Goal: Transaction & Acquisition: Purchase product/service

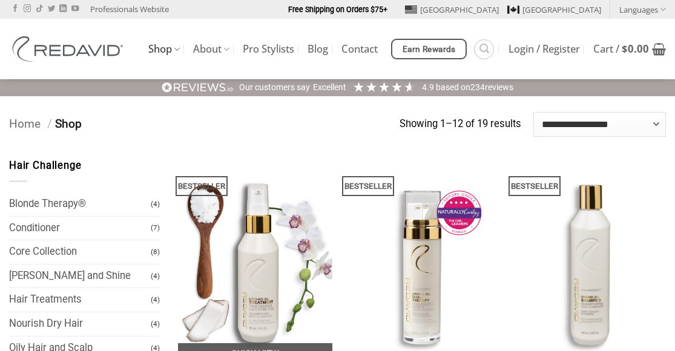
click at [306, 167] on img at bounding box center [255, 261] width 155 height 206
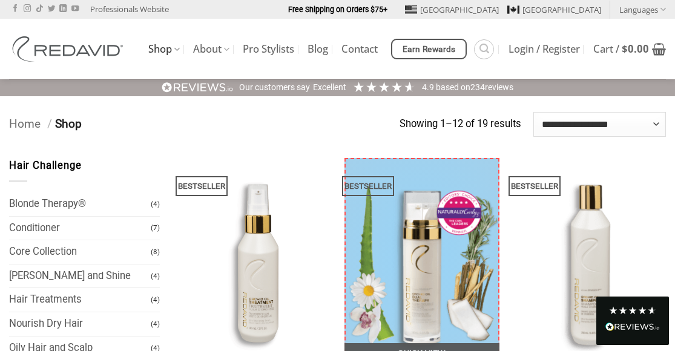
click at [471, 187] on img at bounding box center [421, 261] width 155 height 206
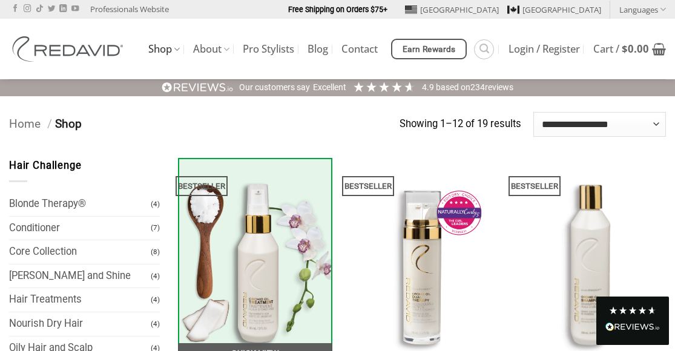
click at [323, 176] on link at bounding box center [255, 261] width 155 height 206
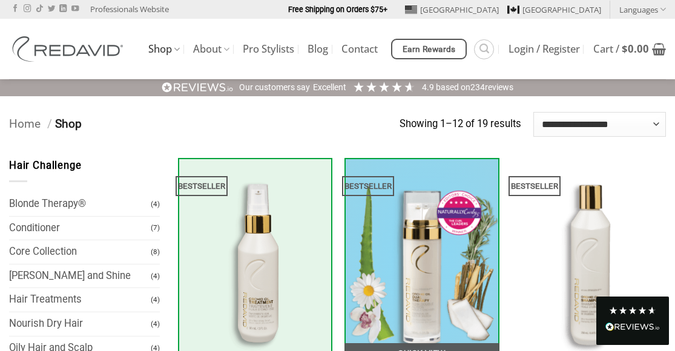
click at [401, 166] on img at bounding box center [421, 261] width 155 height 206
click at [448, 160] on img at bounding box center [421, 261] width 155 height 206
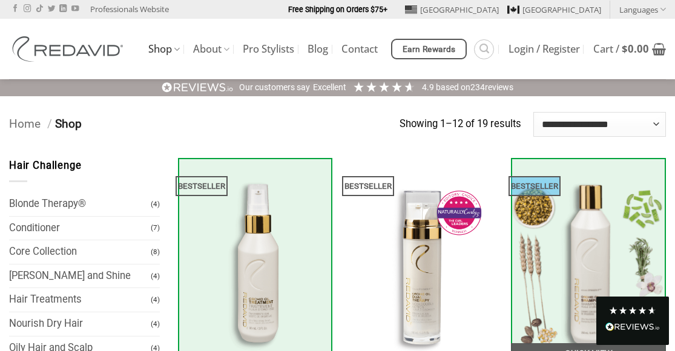
click at [517, 188] on div "BESTSELLER" at bounding box center [536, 186] width 50 height 20
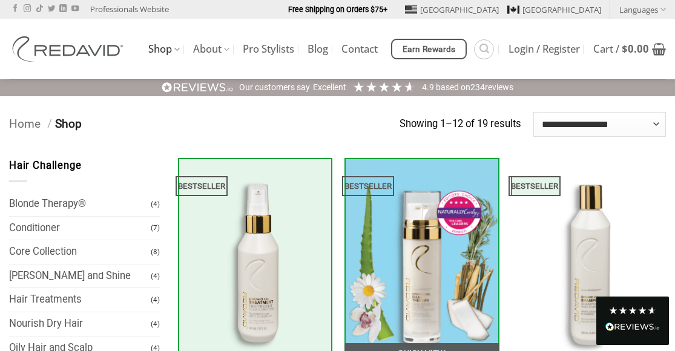
click at [464, 175] on img at bounding box center [421, 261] width 155 height 206
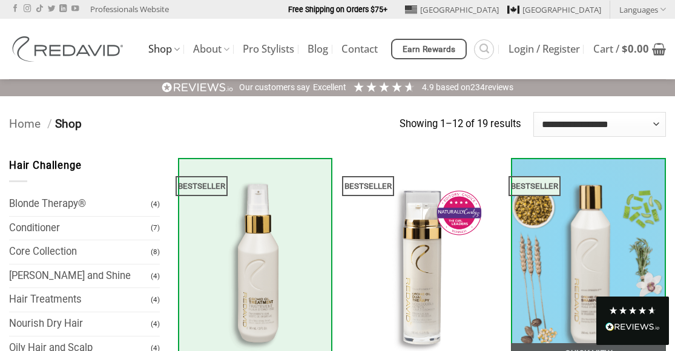
click at [624, 200] on img at bounding box center [588, 261] width 155 height 206
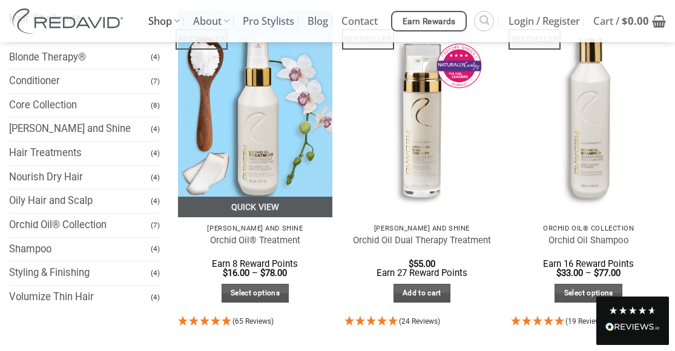
scroll to position [177, 0]
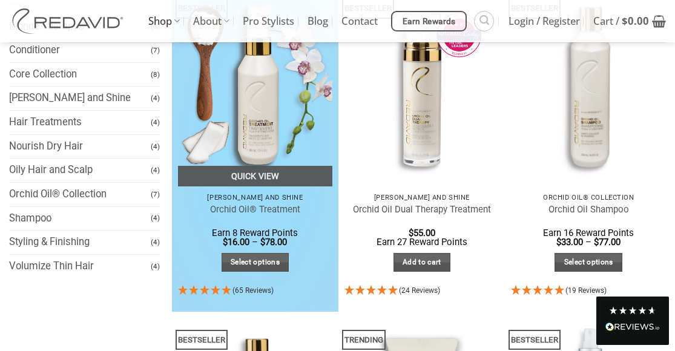
click at [335, 195] on div "BESTSELLER Quick View Frizz Tame and Shine Orchid Oil® Treatment Earn 8 Reward …" at bounding box center [255, 145] width 166 height 331
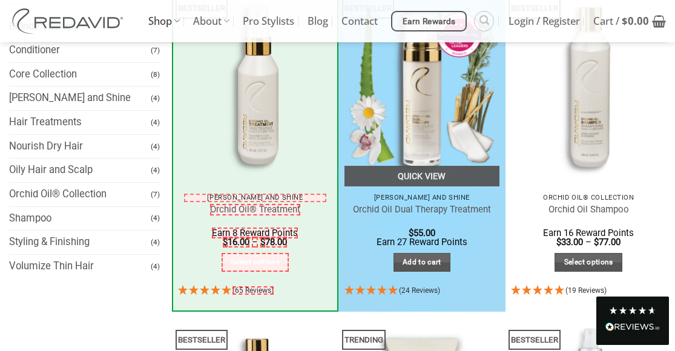
click at [500, 218] on div "BESTSELLER Quick View Frizz Tame and Shine Orchid Oil Dual Therapy Treatment $ …" at bounding box center [421, 145] width 166 height 331
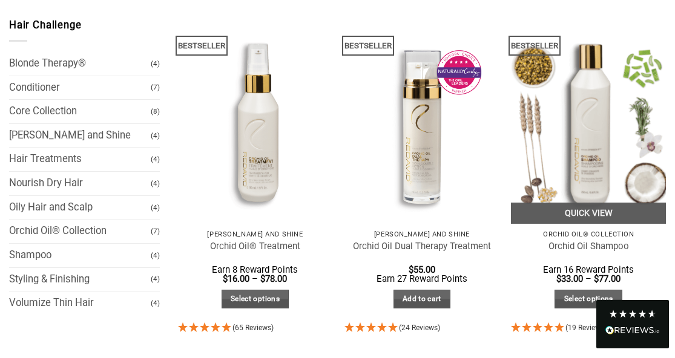
scroll to position [0, 0]
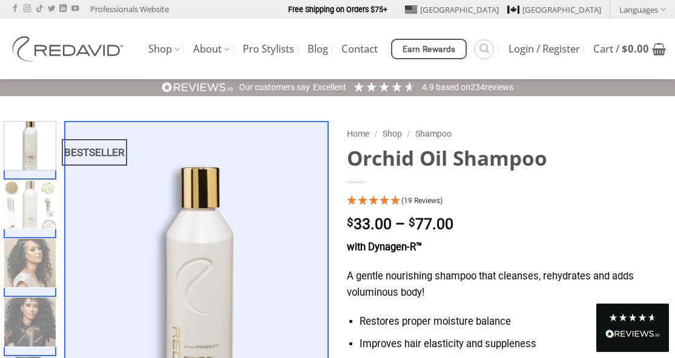
scroll to position [79, 0]
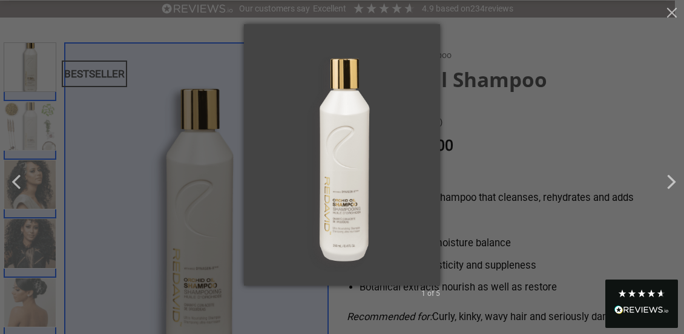
click at [673, 17] on button "button" at bounding box center [672, 12] width 24 height 24
click at [674, 12] on button "button" at bounding box center [672, 12] width 24 height 24
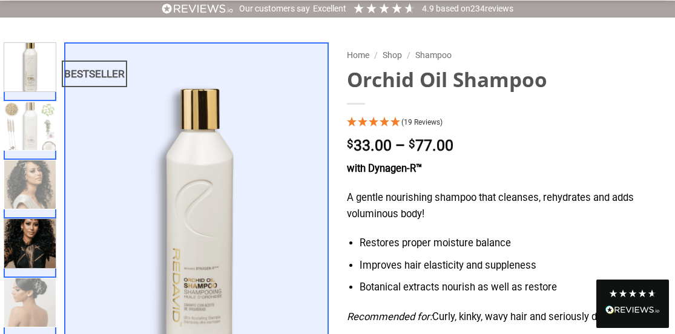
click at [21, 248] on img at bounding box center [29, 241] width 51 height 51
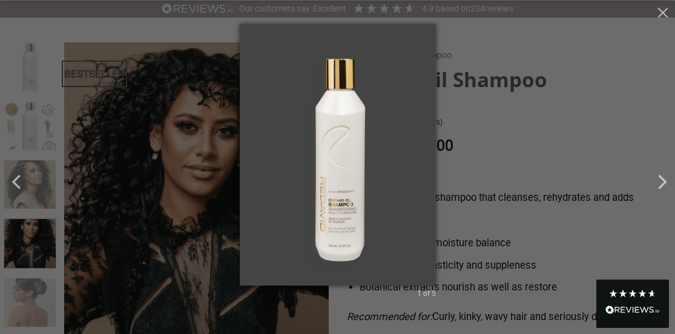
click at [659, 15] on button "button" at bounding box center [663, 12] width 24 height 24
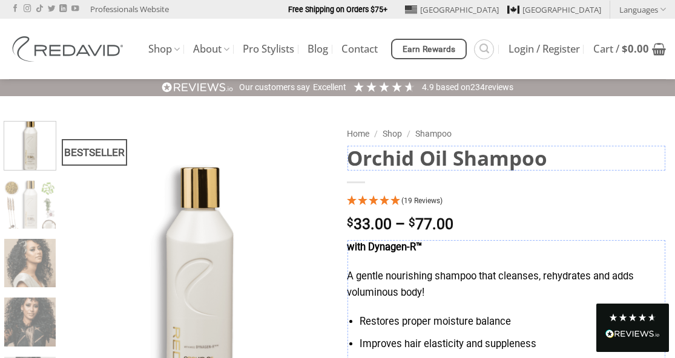
scroll to position [97, 0]
